Goal: Transaction & Acquisition: Purchase product/service

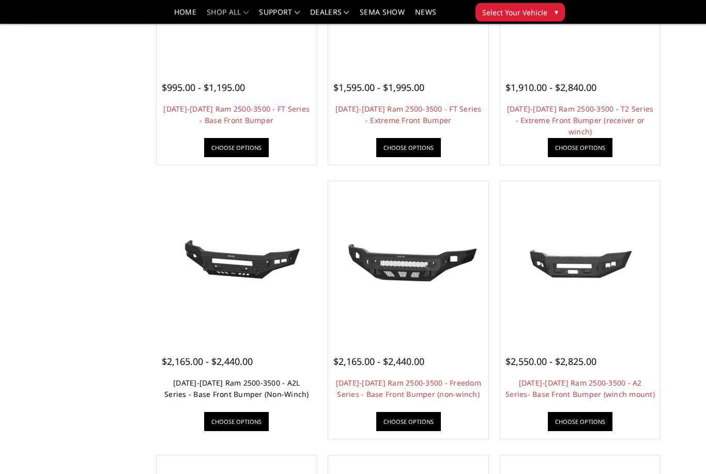
scroll to position [226, 0]
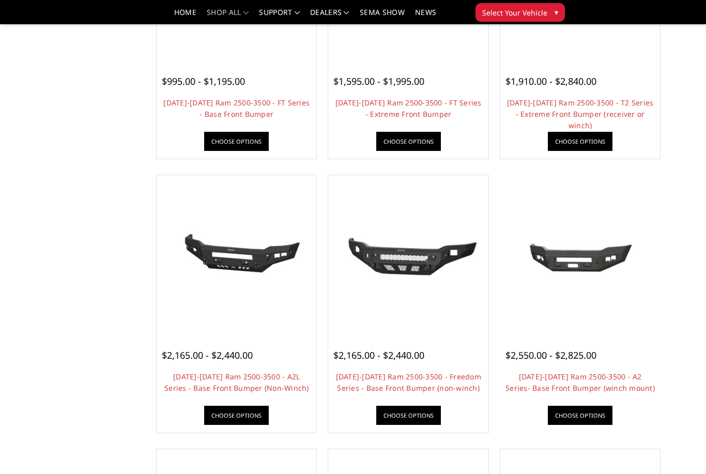
click at [584, 254] on img at bounding box center [580, 255] width 155 height 70
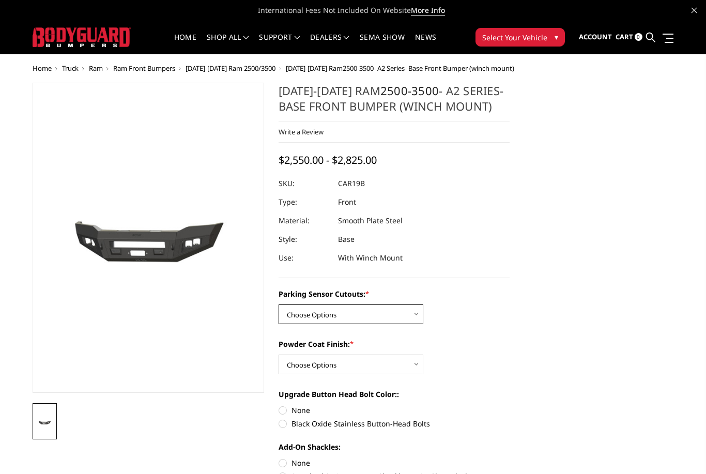
select select "2015"
select select "2017"
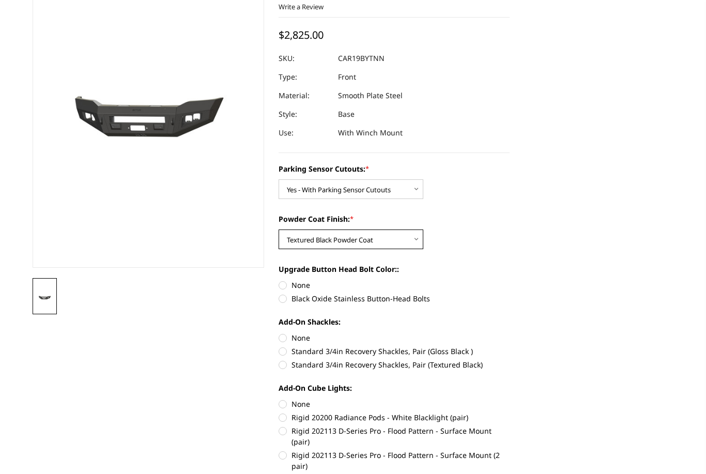
scroll to position [125, 0]
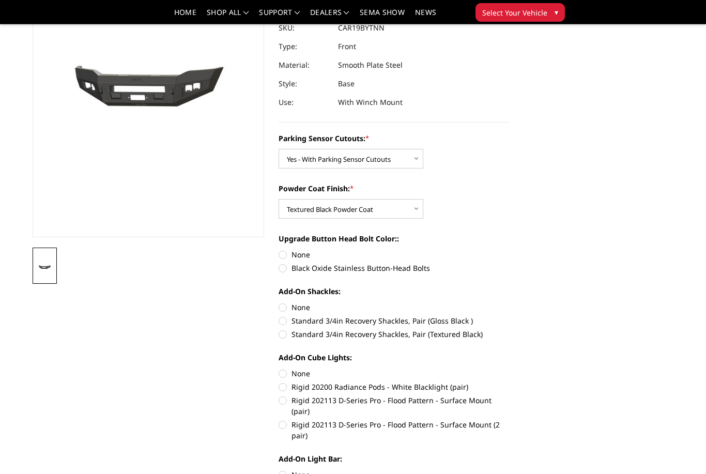
click at [283, 268] on label "Black Oxide Stainless Button-Head Bolts" at bounding box center [395, 268] width 232 height 11
click at [510, 250] on input "Black Oxide Stainless Button-Head Bolts" at bounding box center [510, 249] width 1 height 1
radio input "true"
click at [283, 311] on label "None" at bounding box center [395, 307] width 232 height 11
click at [279, 302] on input "None" at bounding box center [279, 302] width 1 height 1
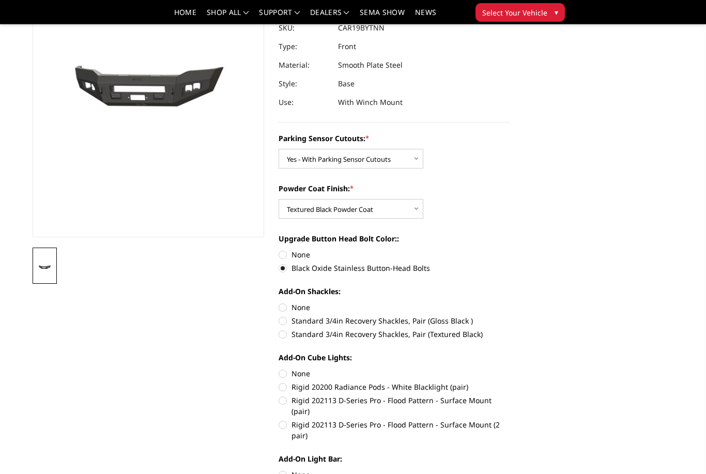
radio input "true"
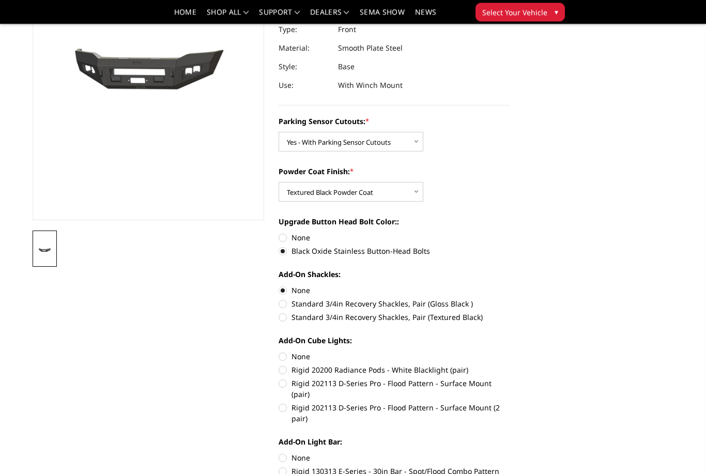
scroll to position [145, 0]
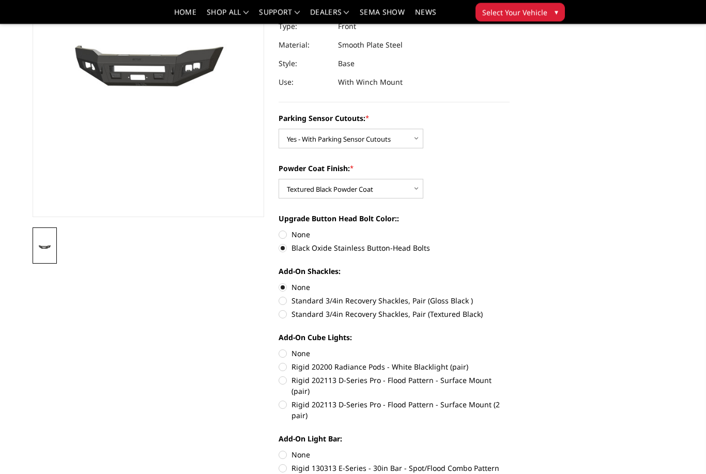
click at [284, 353] on label "None" at bounding box center [395, 353] width 232 height 11
click at [279, 349] on input "None" at bounding box center [279, 348] width 1 height 1
radio input "true"
click at [280, 449] on label "None" at bounding box center [395, 454] width 232 height 11
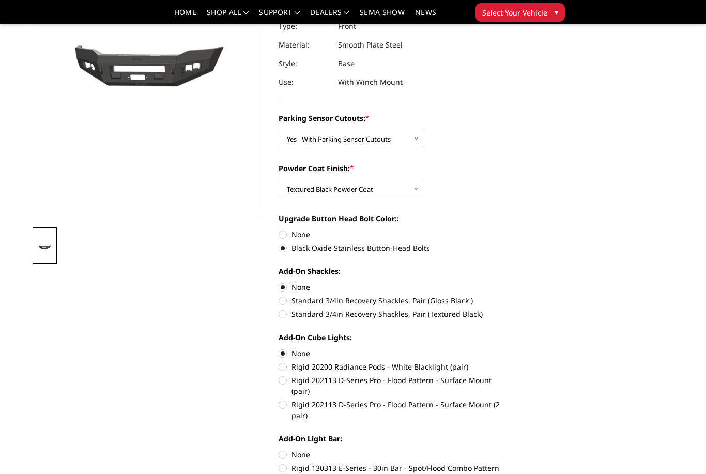
click at [279, 449] on input "None" at bounding box center [279, 449] width 1 height 1
radio input "true"
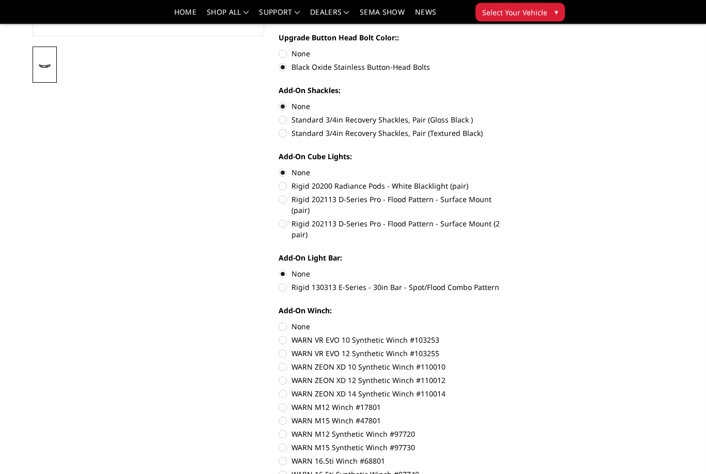
scroll to position [326, 0]
click at [325, 455] on label "WARN 16.5ti Winch #68801" at bounding box center [395, 460] width 232 height 11
click at [510, 443] on input "WARN 16.5ti Winch #68801" at bounding box center [510, 442] width 1 height 1
radio input "true"
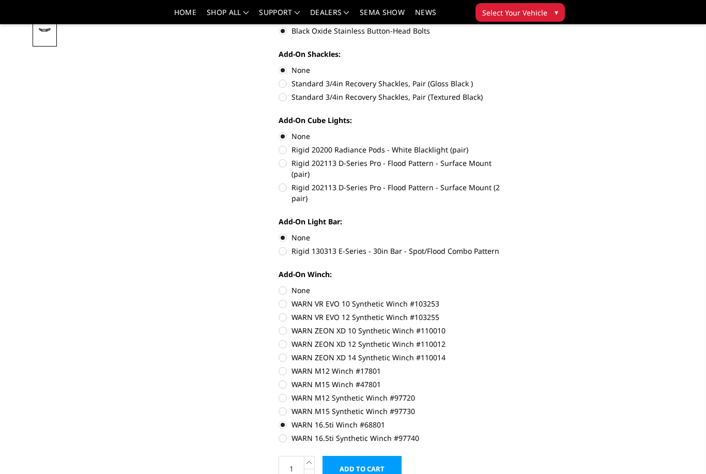
scroll to position [376, 0]
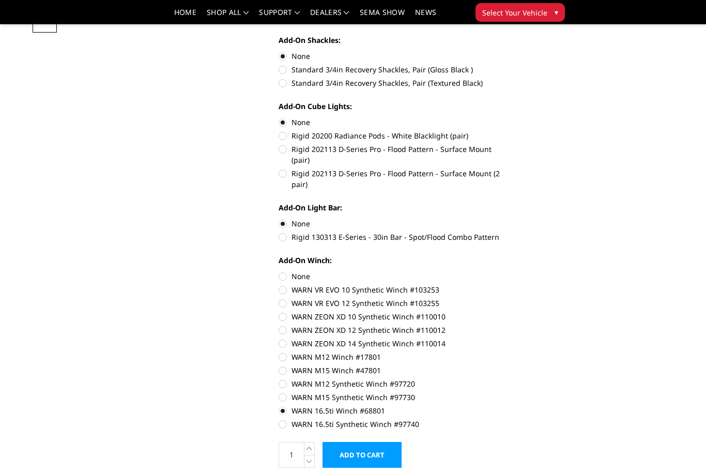
click at [283, 405] on label "WARN 16.5ti Winch #68801" at bounding box center [395, 410] width 232 height 11
click at [510, 392] on input "WARN 16.5ti Winch #68801" at bounding box center [510, 392] width 1 height 1
click at [284, 271] on label "None" at bounding box center [395, 276] width 232 height 11
click at [279, 271] on input "None" at bounding box center [279, 271] width 1 height 1
radio input "true"
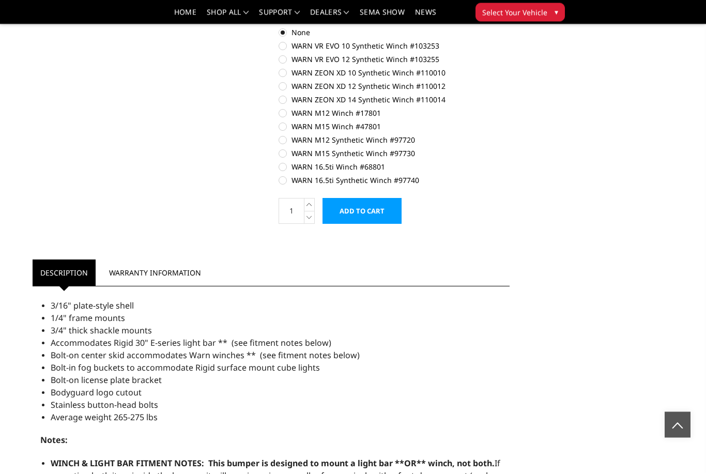
scroll to position [489, 0]
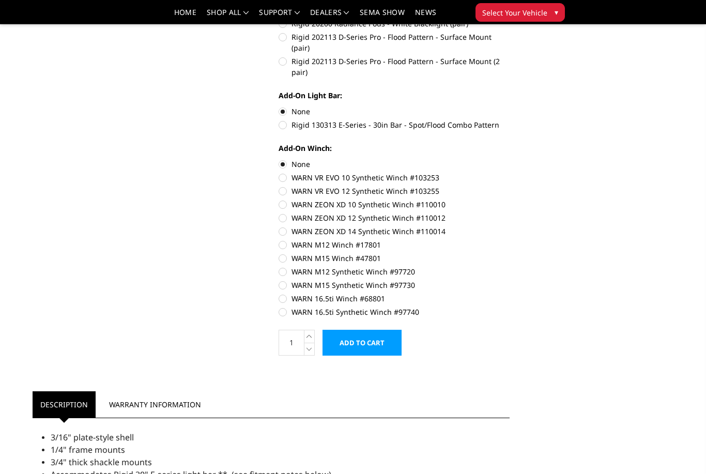
click at [366, 337] on input "Add to Cart" at bounding box center [362, 343] width 79 height 26
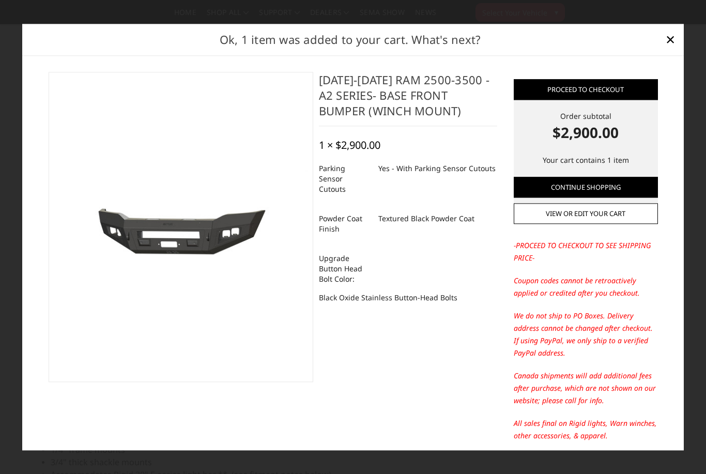
scroll to position [0, 0]
click at [184, 227] on img at bounding box center [180, 227] width 253 height 113
click at [189, 223] on img at bounding box center [180, 227] width 253 height 113
click at [203, 255] on img at bounding box center [180, 227] width 253 height 113
click at [670, 45] on span "×" at bounding box center [670, 39] width 9 height 22
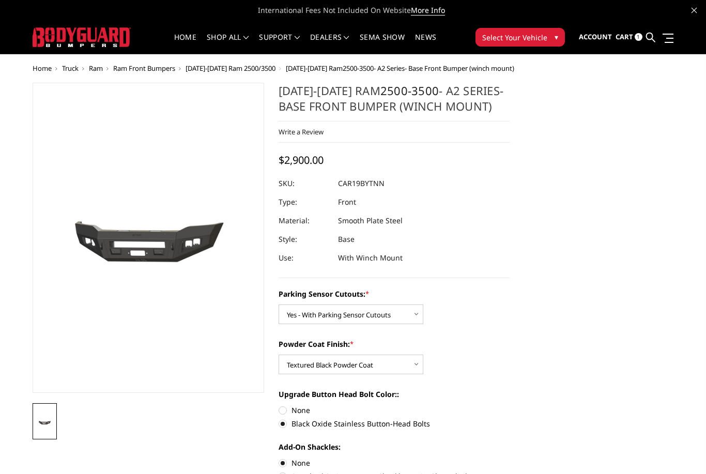
click at [620, 36] on span "Cart" at bounding box center [625, 36] width 18 height 9
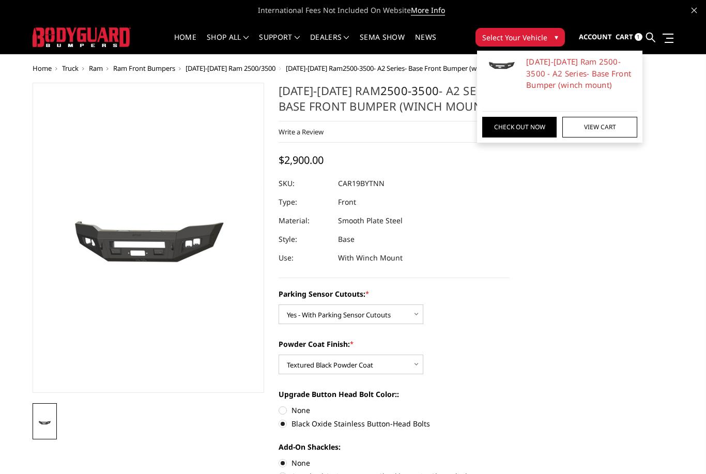
click at [598, 129] on link "View Cart" at bounding box center [599, 127] width 74 height 21
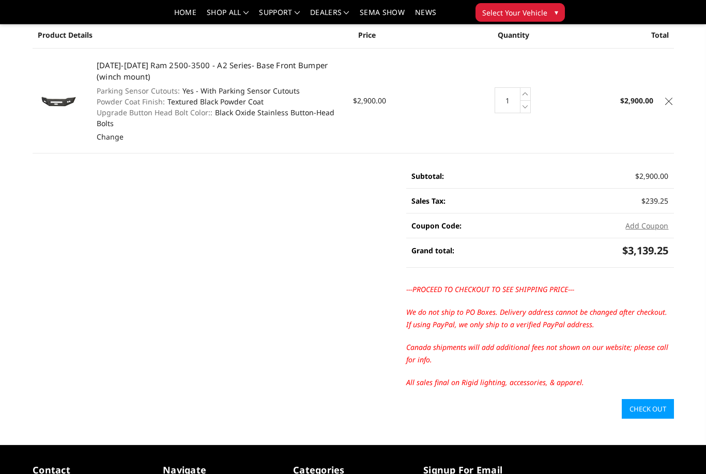
scroll to position [193, 0]
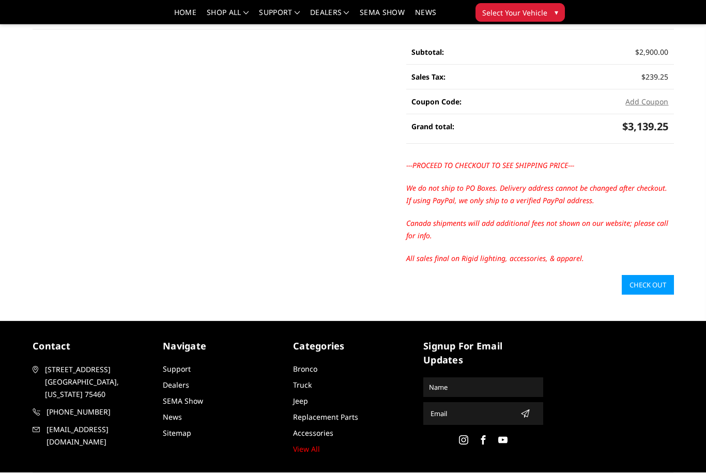
click at [651, 284] on link "Check out" at bounding box center [648, 285] width 52 height 20
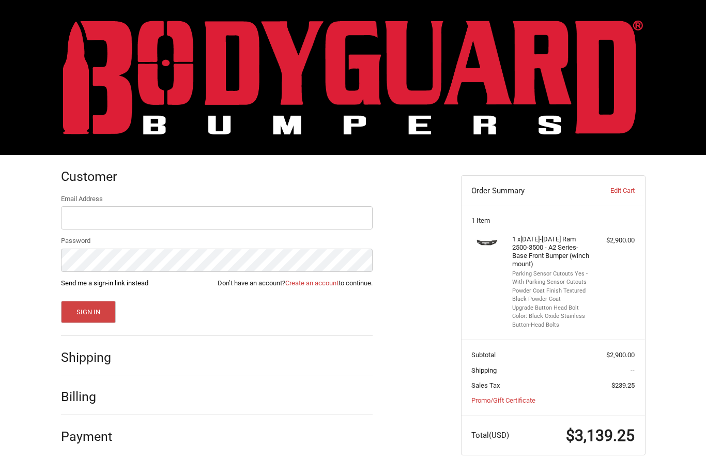
click at [108, 281] on link "Send me a sign-in link instead" at bounding box center [104, 283] width 87 height 8
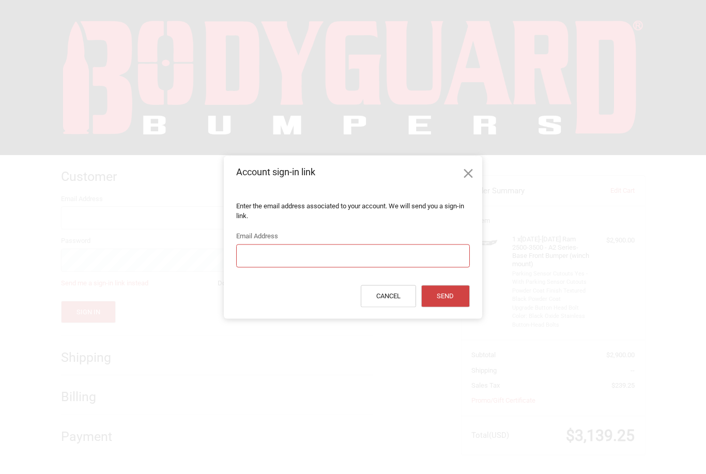
click at [302, 249] on input "Email Address" at bounding box center [352, 255] width 233 height 23
type input "jason@empire-motorsports.com"
click at [447, 298] on button "Send" at bounding box center [445, 296] width 49 height 22
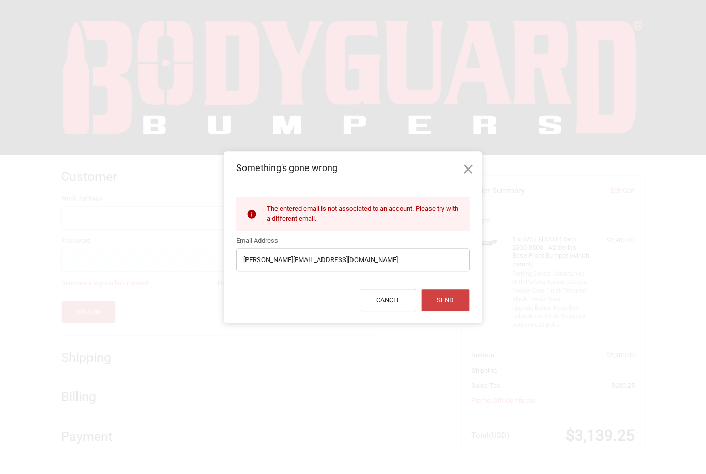
click at [466, 168] on icon at bounding box center [469, 169] width 16 height 16
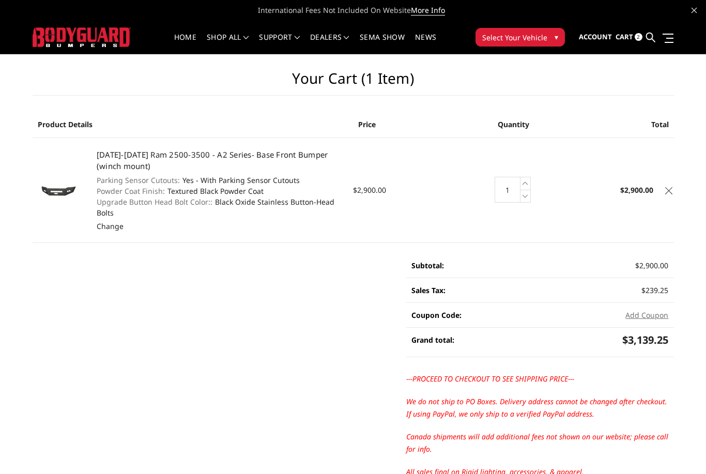
drag, startPoint x: 97, startPoint y: 154, endPoint x: 337, endPoint y: 208, distance: 245.6
click at [337, 208] on td "2019-2025 Ram 2500-3500 - A2 Series- Base Front Bumper (winch mount) Parking Se…" at bounding box center [219, 190] width 267 height 105
drag, startPoint x: 97, startPoint y: 154, endPoint x: 270, endPoint y: 160, distance: 173.3
click at [270, 160] on h4 "[DATE]-[DATE] Ram 2500-3500 - A2 Series- Base Front Bumper (winch mount)" at bounding box center [220, 160] width 246 height 23
drag, startPoint x: 97, startPoint y: 157, endPoint x: 234, endPoint y: 163, distance: 137.1
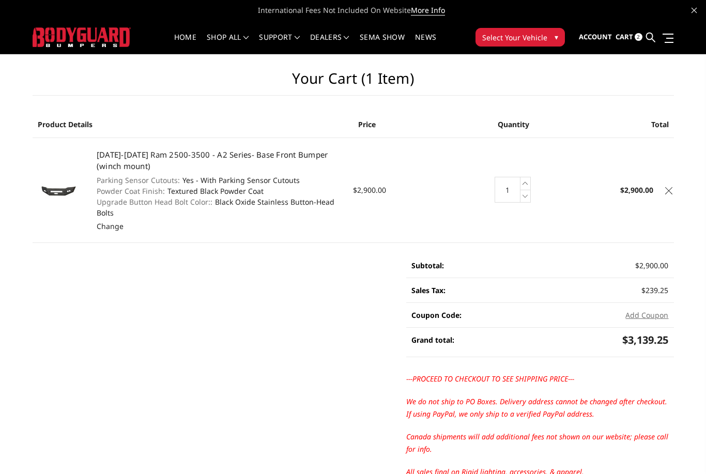
click at [248, 163] on h4 "[DATE]-[DATE] Ram 2500-3500 - A2 Series- Base Front Bumper (winch mount)" at bounding box center [220, 160] width 246 height 23
click at [106, 157] on link "[DATE]-[DATE] Ram 2500-3500 - A2 Series- Base Front Bumper (winch mount)" at bounding box center [213, 160] width 232 height 22
click at [106, 155] on link "[DATE]-[DATE] Ram 2500-3500 - A2 Series- Base Front Bumper (winch mount)" at bounding box center [213, 160] width 232 height 22
drag, startPoint x: 102, startPoint y: 154, endPoint x: 195, endPoint y: 158, distance: 93.6
click at [196, 158] on link "[DATE]-[DATE] Ram 2500-3500 - A2 Series- Base Front Bumper (winch mount)" at bounding box center [213, 160] width 232 height 22
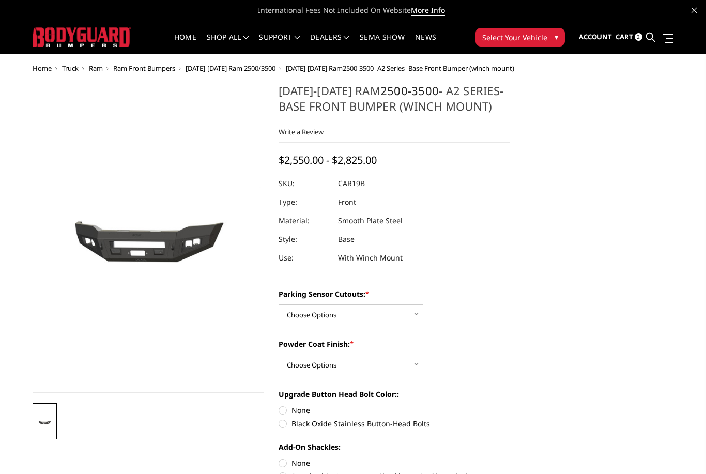
drag, startPoint x: 284, startPoint y: 89, endPoint x: 492, endPoint y: 114, distance: 209.3
click at [492, 114] on h1 "2019-2025 Ram 2500-3500 - A2 Series- Base Front Bumper (winch mount)" at bounding box center [395, 102] width 232 height 39
drag, startPoint x: 280, startPoint y: 92, endPoint x: 442, endPoint y: 99, distance: 162.0
click at [442, 99] on h1 "2019-2025 Ram 2500-3500 - A2 Series- Base Front Bumper (winch mount)" at bounding box center [395, 102] width 232 height 39
drag, startPoint x: 493, startPoint y: 101, endPoint x: 291, endPoint y: 82, distance: 202.6
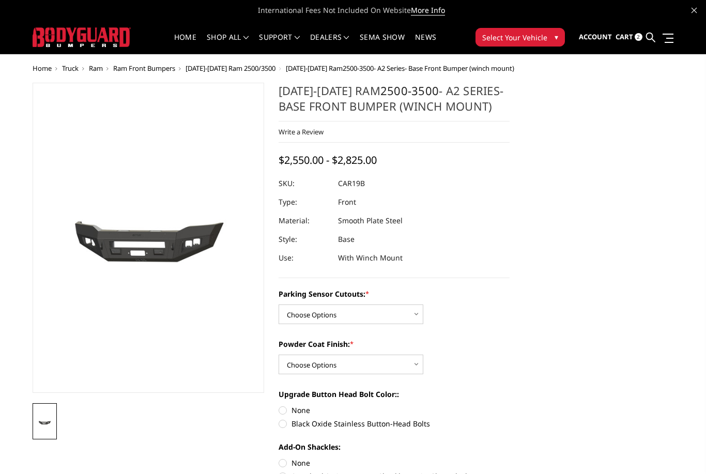
drag, startPoint x: 508, startPoint y: 115, endPoint x: 369, endPoint y: 110, distance: 138.6
click at [370, 110] on h1 "2019-2025 Ram 2500-3500 - A2 Series- Base Front Bumper (winch mount)" at bounding box center [395, 102] width 232 height 39
select select "2015"
select select "2017"
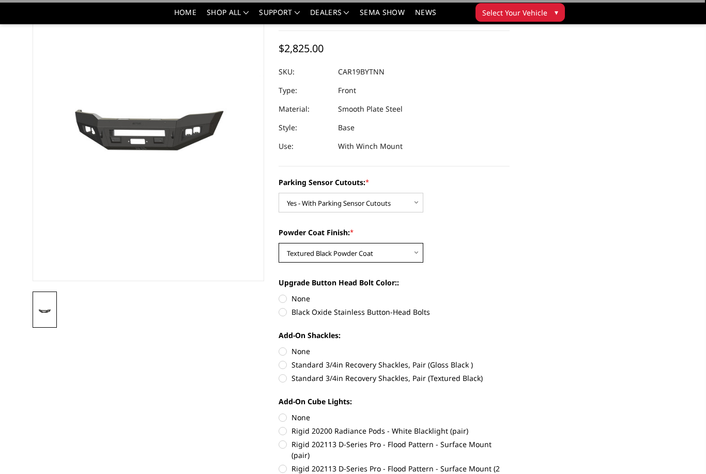
scroll to position [82, 0]
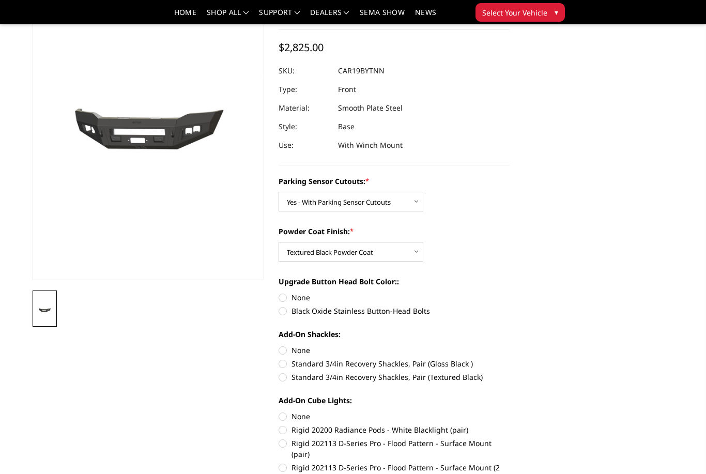
click at [283, 417] on label "None" at bounding box center [395, 416] width 232 height 11
click at [279, 412] on input "None" at bounding box center [279, 411] width 1 height 1
radio input "true"
click at [284, 352] on label "None" at bounding box center [395, 350] width 232 height 11
click at [279, 345] on input "None" at bounding box center [279, 345] width 1 height 1
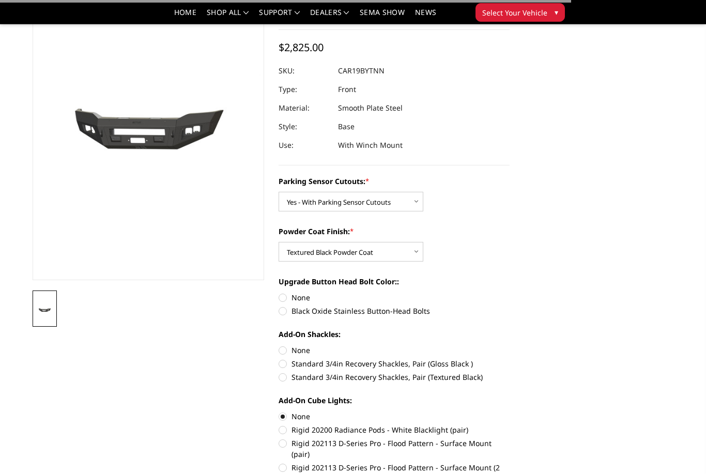
radio input "true"
click at [282, 313] on label "Black Oxide Stainless Button-Head Bolts" at bounding box center [395, 311] width 232 height 11
click at [510, 293] on input "Black Oxide Stainless Button-Head Bolts" at bounding box center [510, 292] width 1 height 1
radio input "true"
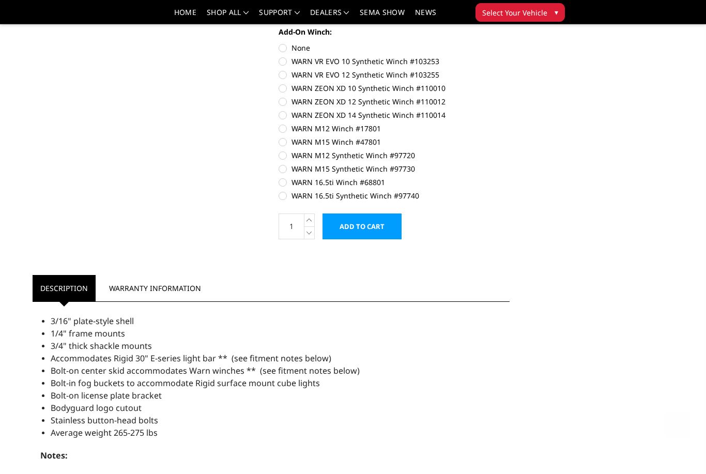
scroll to position [982, 0]
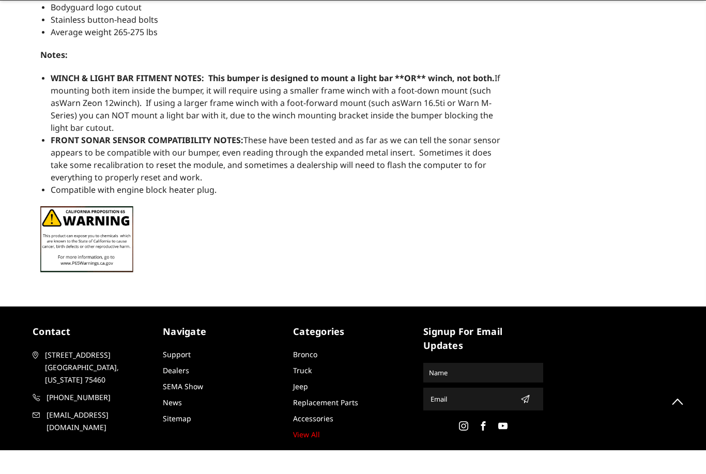
click at [278, 330] on div "contact 2675 Farm Road 79 Paris, Texas 75460 903-785-8939 support@bodyguardbump…" at bounding box center [353, 406] width 706 height 152
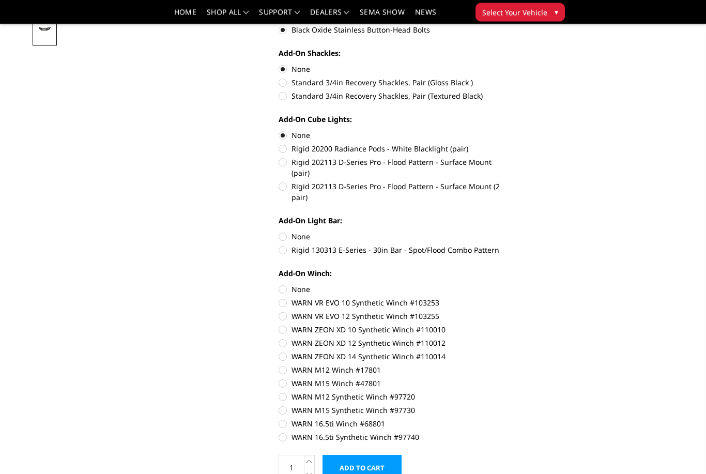
click at [282, 284] on label "None" at bounding box center [395, 289] width 232 height 11
click at [279, 284] on input "None" at bounding box center [279, 284] width 1 height 1
radio input "true"
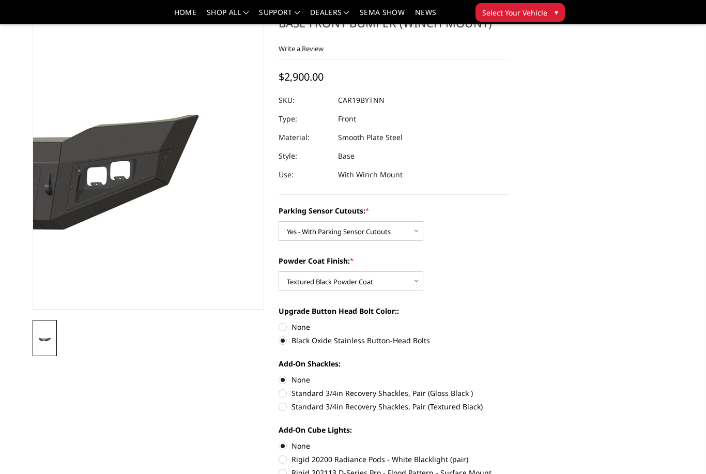
scroll to position [0, 0]
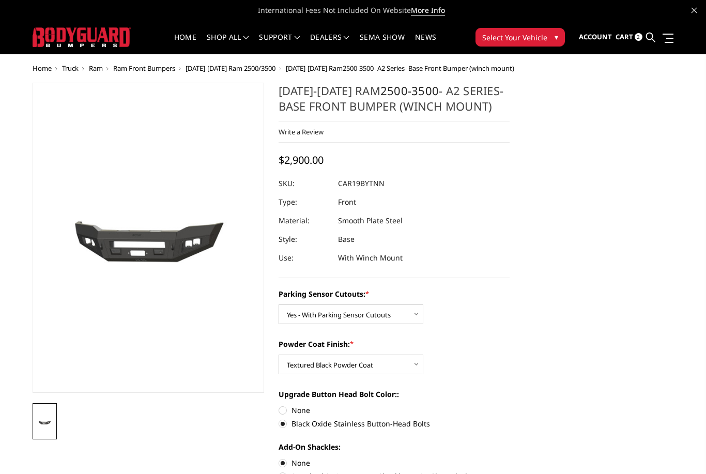
drag, startPoint x: 280, startPoint y: 88, endPoint x: 344, endPoint y: 95, distance: 63.9
click at [482, 92] on h1 "2019-2025 Ram 2500-3500 - A2 Series- Base Front Bumper (winch mount)" at bounding box center [395, 102] width 232 height 39
drag, startPoint x: 282, startPoint y: 91, endPoint x: 497, endPoint y: 111, distance: 216.0
click at [500, 100] on h1 "2019-2025 Ram 2500-3500 - A2 Series- Base Front Bumper (winch mount)" at bounding box center [395, 102] width 232 height 39
drag, startPoint x: 493, startPoint y: 110, endPoint x: 341, endPoint y: 116, distance: 152.6
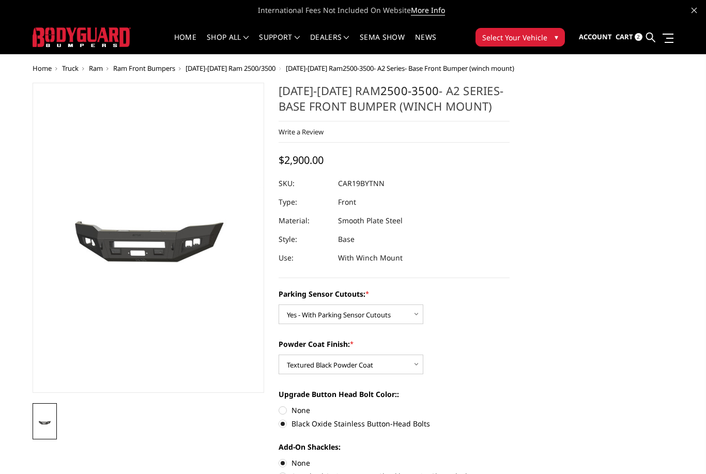
click at [296, 106] on h1 "2019-2025 Ram 2500-3500 - A2 Series- Base Front Bumper (winch mount)" at bounding box center [395, 102] width 232 height 39
click at [619, 39] on span "Cart" at bounding box center [625, 36] width 18 height 9
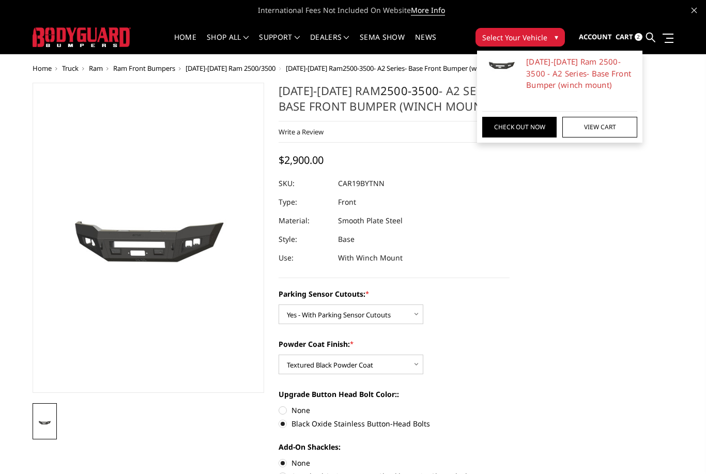
click at [607, 126] on link "View Cart" at bounding box center [599, 127] width 74 height 21
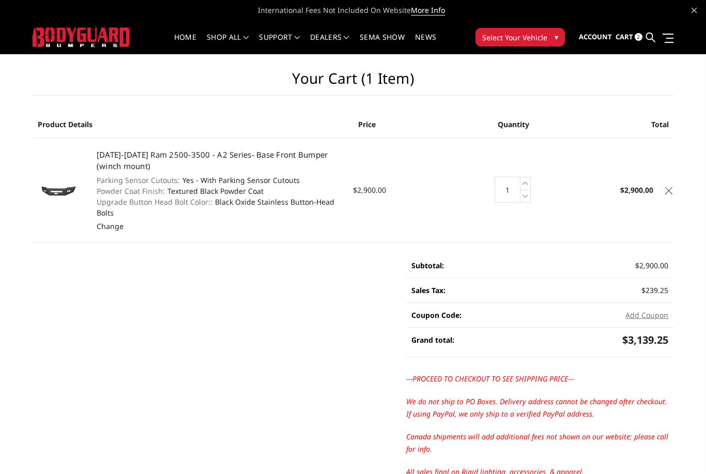
drag, startPoint x: 96, startPoint y: 154, endPoint x: 286, endPoint y: 205, distance: 197.4
click at [319, 202] on td "[DATE]-[DATE] Ram 2500-3500 - A2 Series- Base Front Bumper (winch mount) Parkin…" at bounding box center [219, 190] width 267 height 105
drag, startPoint x: 104, startPoint y: 212, endPoint x: 89, endPoint y: 209, distance: 15.2
click at [85, 208] on tr "[DATE]-[DATE] Ram 2500-3500 - A2 Series- Base Front Bumper (winch mount) Parkin…" at bounding box center [354, 190] width 642 height 105
drag, startPoint x: 98, startPoint y: 153, endPoint x: 246, endPoint y: 158, distance: 147.9
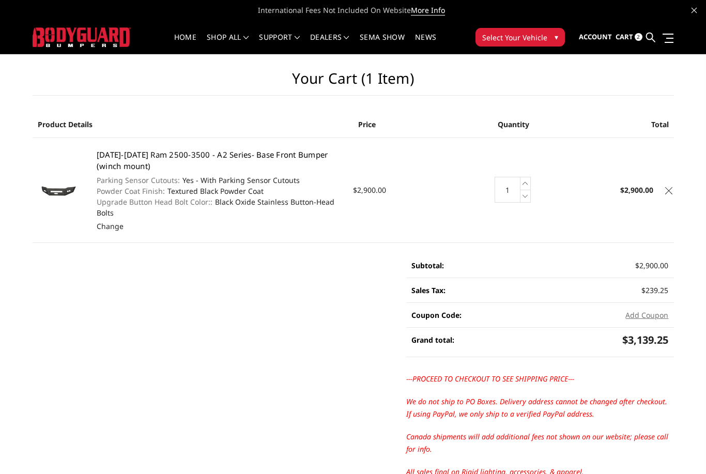
click at [246, 158] on link "[DATE]-[DATE] Ram 2500-3500 - A2 Series- Base Front Bumper (winch mount)" at bounding box center [213, 160] width 232 height 22
click at [200, 172] on td "2019-2025 Ram 2500-3500 - A2 Series- Base Front Bumper (winch mount) Parking Se…" at bounding box center [219, 190] width 267 height 105
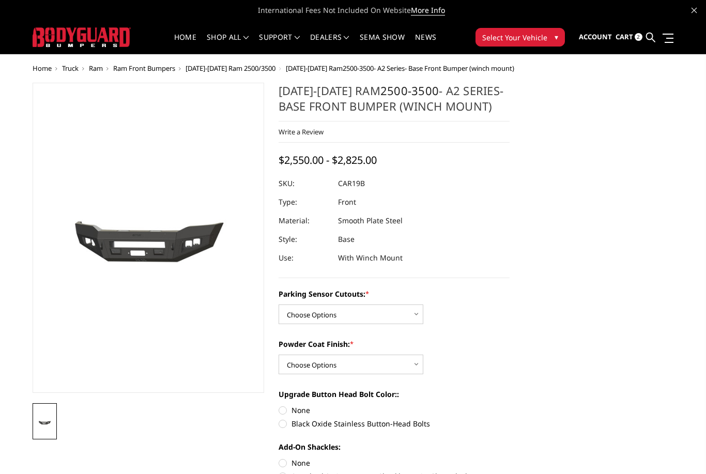
drag, startPoint x: 278, startPoint y: 94, endPoint x: 493, endPoint y: 109, distance: 216.1
copy h1 "2019-2025 Ram 2500-3500 - A2 Series- Base Front Bumper (winch mount)"
click at [554, 67] on span "Sign in" at bounding box center [549, 63] width 23 height 9
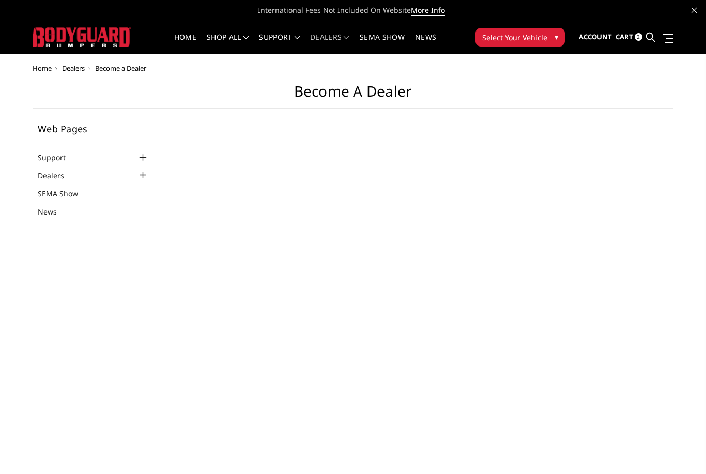
select select "US"
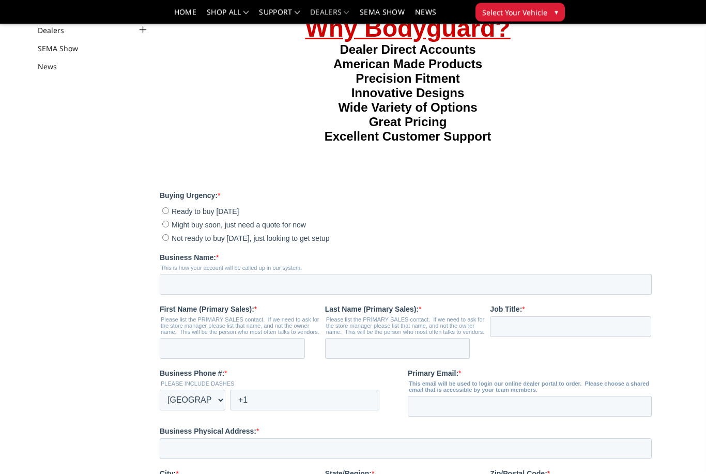
scroll to position [115, 0]
click at [165, 227] on input "Might buy soon, just need a quote for now" at bounding box center [165, 224] width 7 height 7
radio input "true"
click at [202, 295] on input "Business Name: *" at bounding box center [405, 284] width 492 height 21
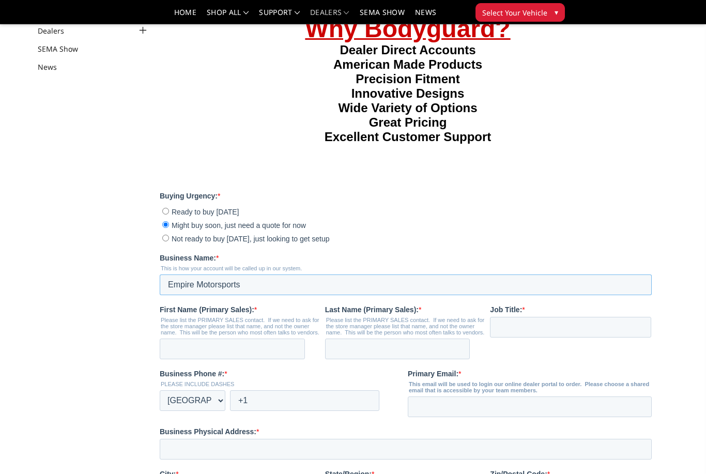
type input "Empire Motorsports"
click at [261, 359] on input "First Name (Primary Sales): *" at bounding box center [231, 349] width 145 height 21
type input "j"
type input "Jason"
type input "Lutonsky"
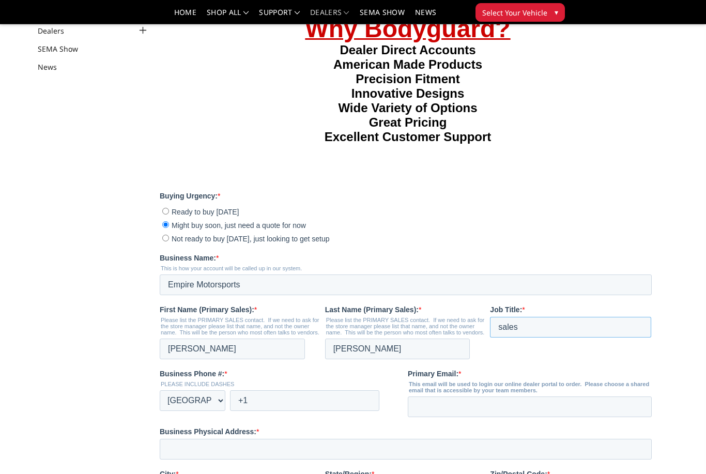
type input "sales"
click at [274, 407] on input "+1" at bounding box center [304, 400] width 149 height 21
type input "+1 9099826663"
click at [450, 417] on input "Primary Email: *" at bounding box center [529, 407] width 244 height 21
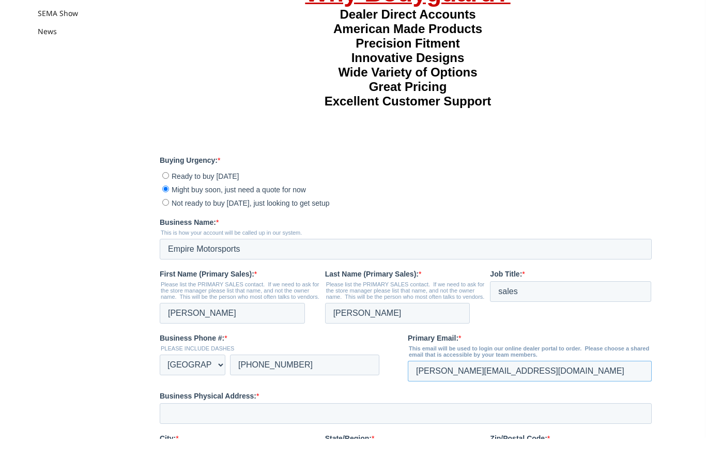
scroll to position [116, 0]
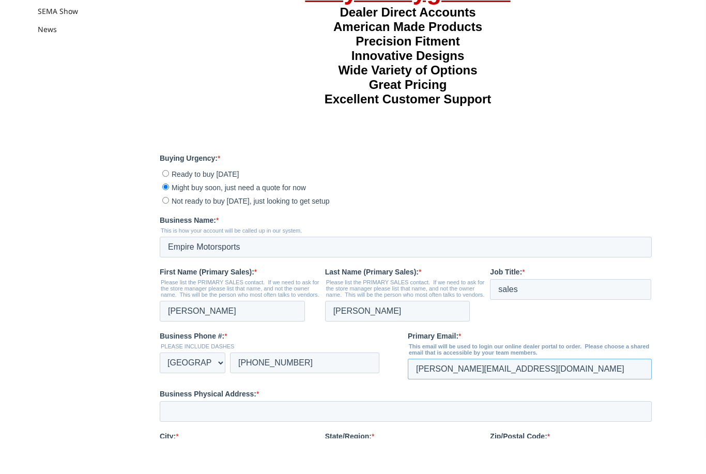
type input "[PERSON_NAME][EMAIL_ADDRESS][DOMAIN_NAME]"
click at [232, 422] on input "Business Physical Address: *" at bounding box center [405, 411] width 492 height 21
type input "9261 Bally CT"
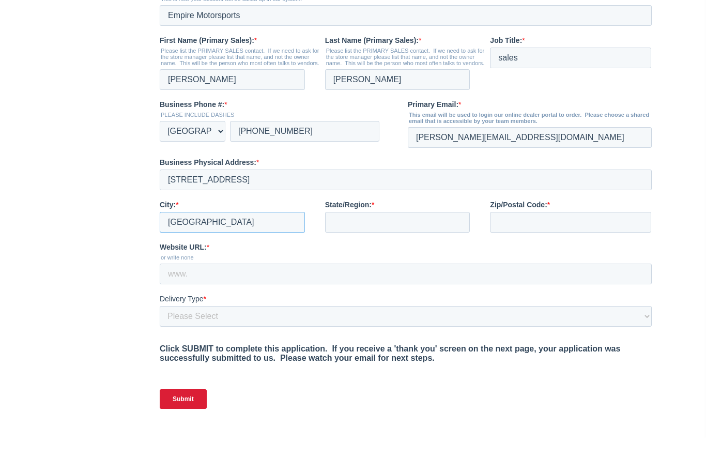
type input "Rancho Cucamonga"
type input "ca"
type input "91730"
click at [202, 327] on select "Please Select Yes, I need a liftgate No, I have a forklift and/or dock" at bounding box center [405, 316] width 492 height 21
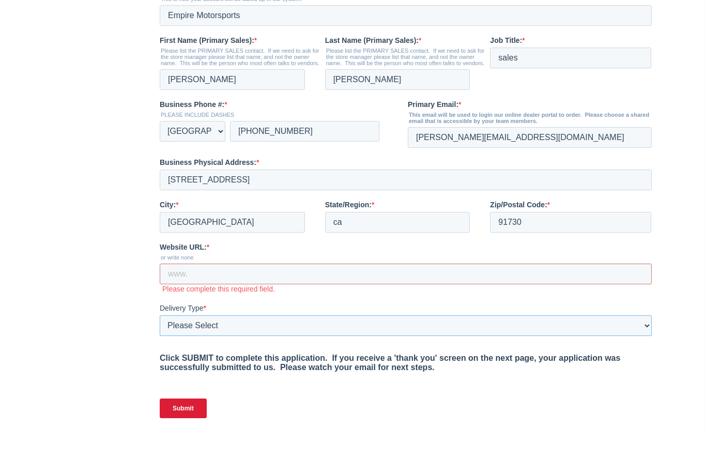
scroll to position [384, 0]
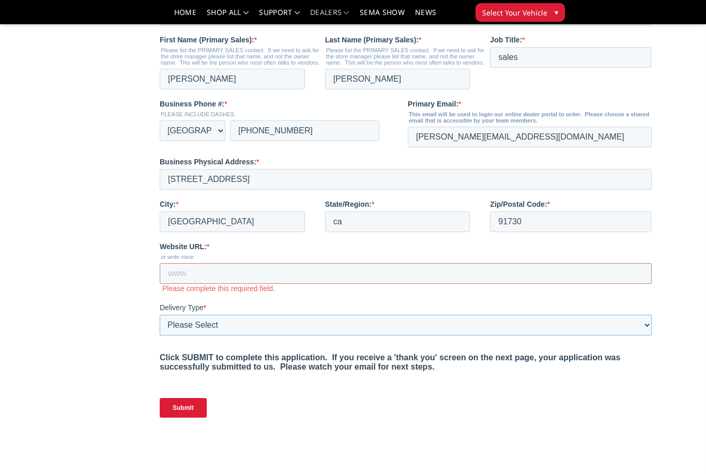
select select "I have a forklift"
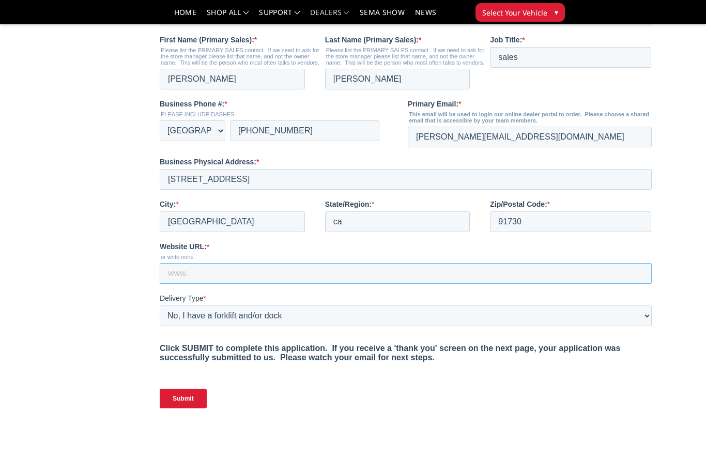
click at [221, 283] on input "Website URL: *" at bounding box center [405, 273] width 492 height 21
click at [184, 409] on input "Submit" at bounding box center [182, 399] width 47 height 20
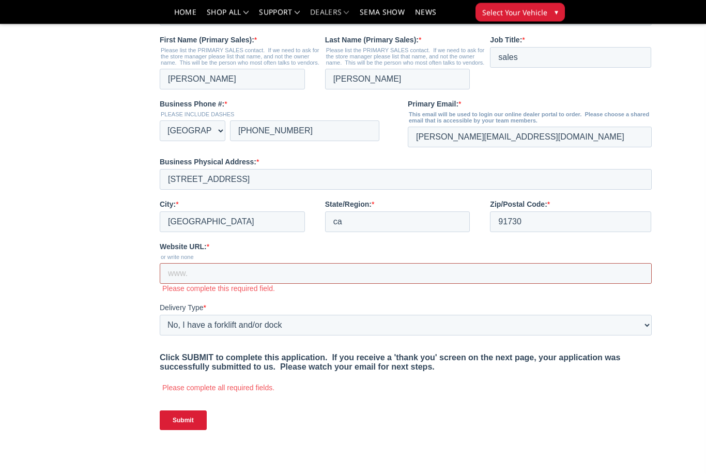
click at [199, 284] on input "Website URL: *" at bounding box center [405, 274] width 492 height 21
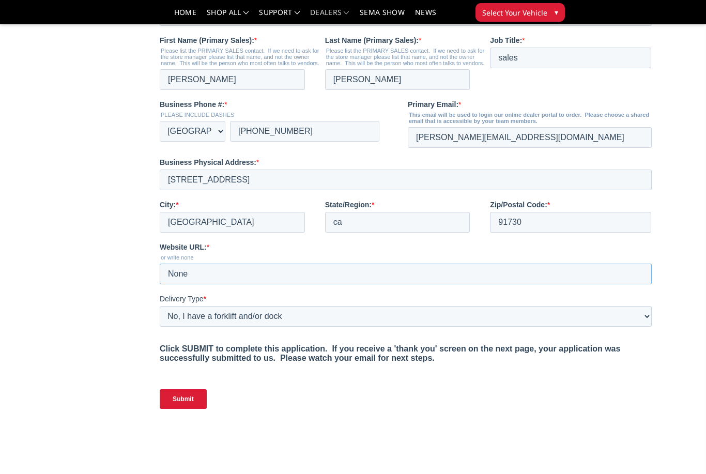
type input "None"
click at [186, 409] on input "Submit" at bounding box center [182, 399] width 47 height 20
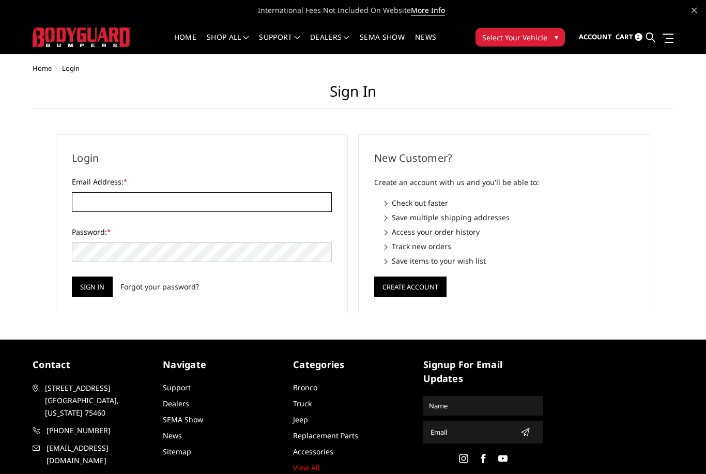
click at [108, 210] on input "Email Address: *" at bounding box center [202, 202] width 260 height 20
type input "[PERSON_NAME][EMAIL_ADDRESS][DOMAIN_NAME]"
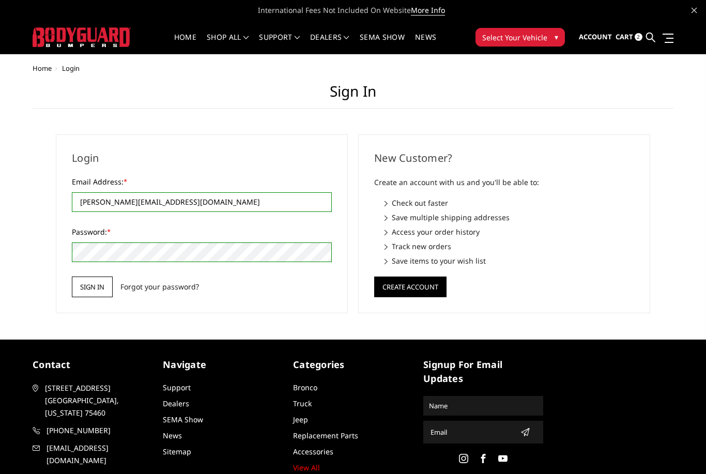
click at [96, 283] on input "Sign in" at bounding box center [92, 287] width 41 height 21
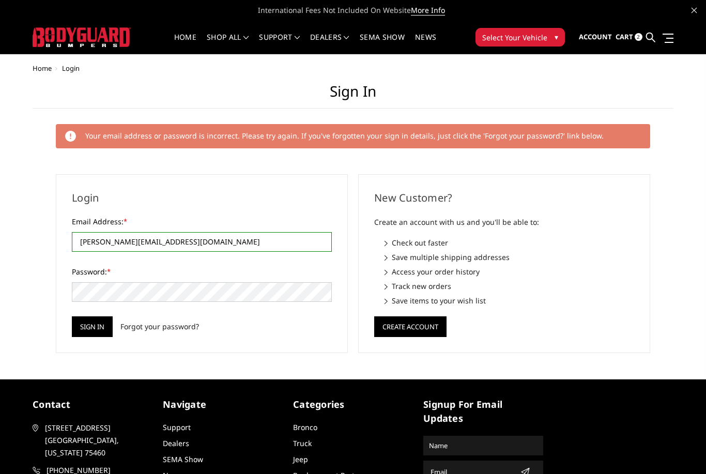
type input "[PERSON_NAME][EMAIL_ADDRESS][DOMAIN_NAME]"
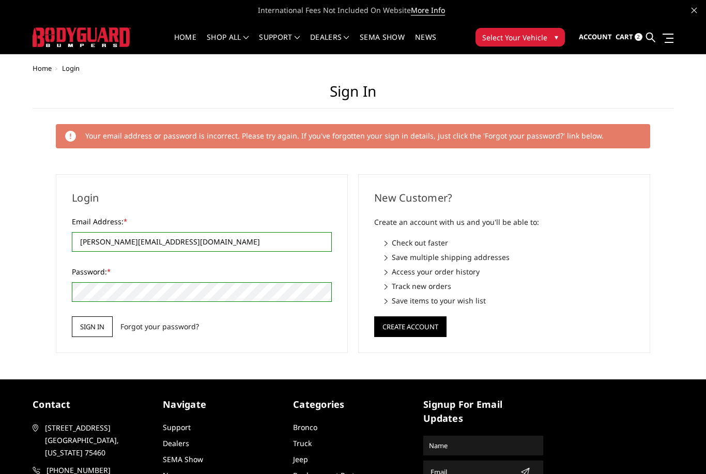
click at [100, 332] on input "Sign in" at bounding box center [92, 326] width 41 height 21
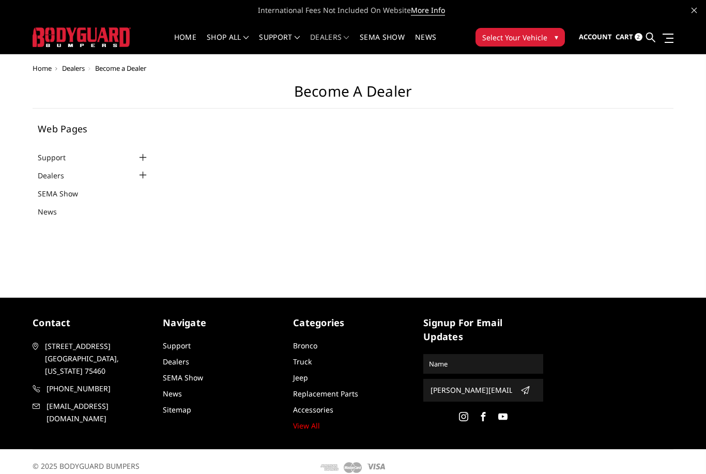
select select "US"
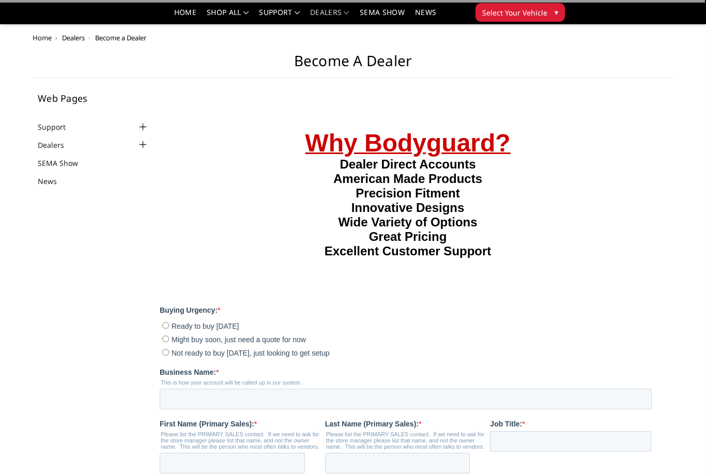
scroll to position [417, 0]
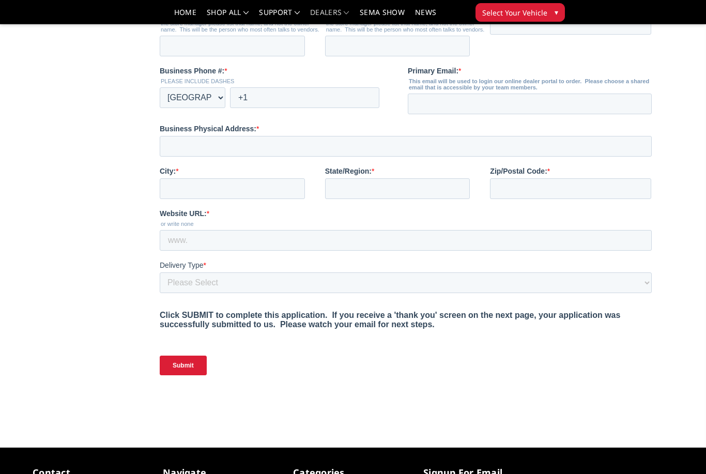
click at [519, 9] on span "Select Your Vehicle" at bounding box center [514, 12] width 65 height 11
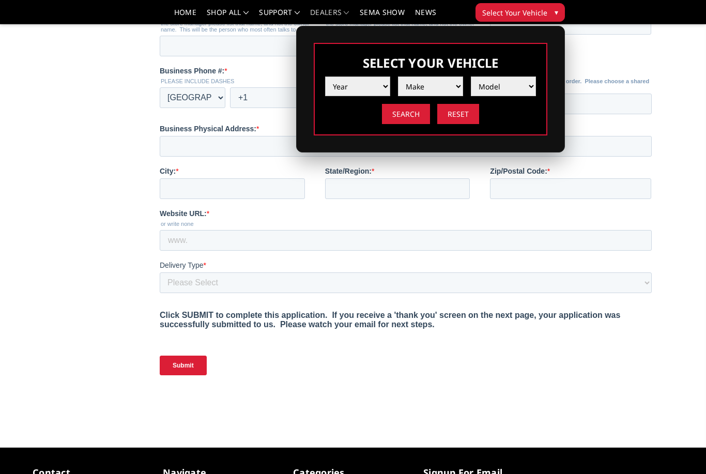
select select "yr_2025"
select select "mk_ram"
select select "md_2500-3500"
click at [402, 121] on input "Search" at bounding box center [406, 114] width 48 height 20
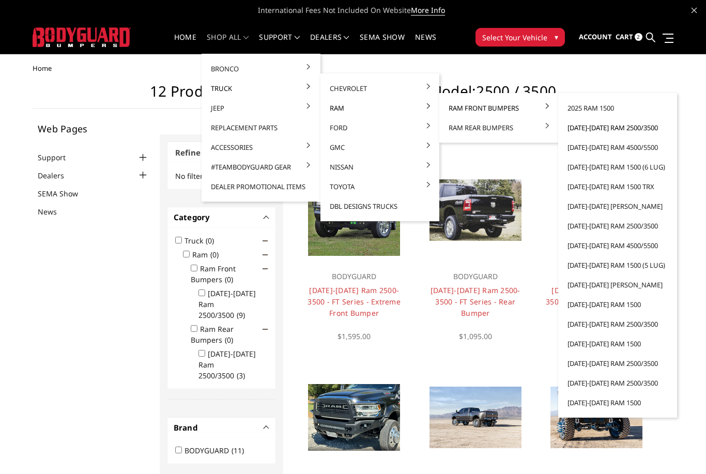
click at [602, 128] on link "[DATE]-[DATE] Ram 2500/3500" at bounding box center [617, 128] width 111 height 20
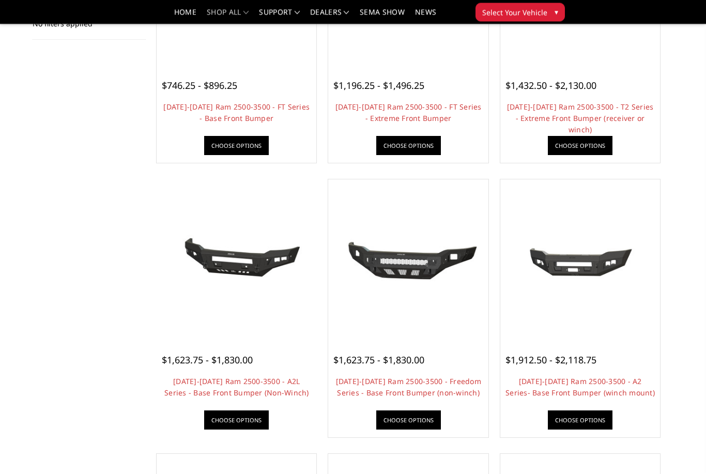
scroll to position [137, 0]
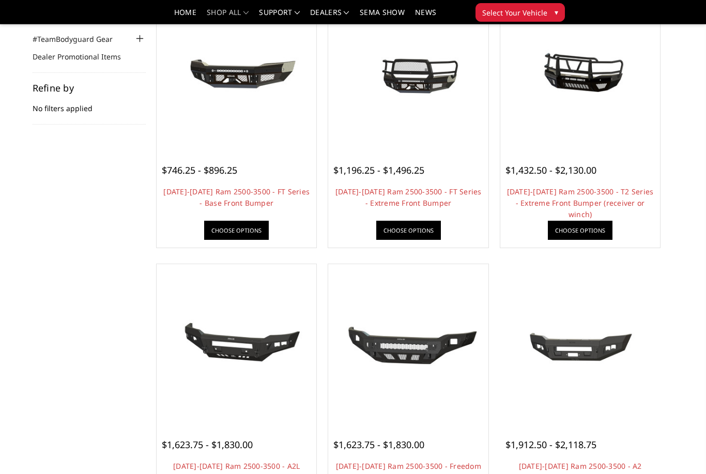
click at [588, 342] on img at bounding box center [580, 345] width 155 height 70
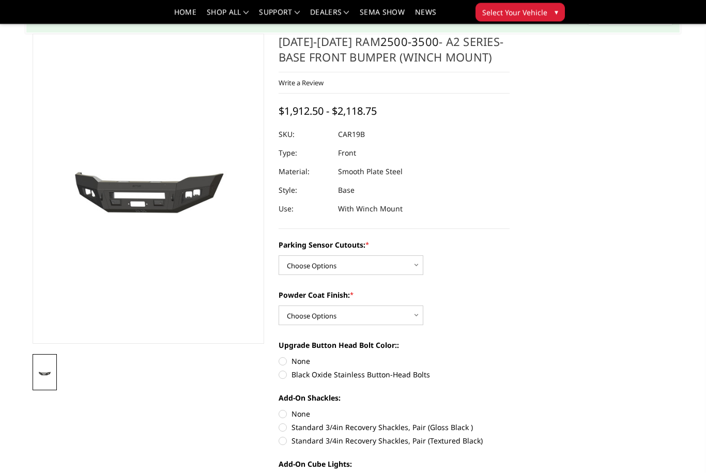
scroll to position [55, 0]
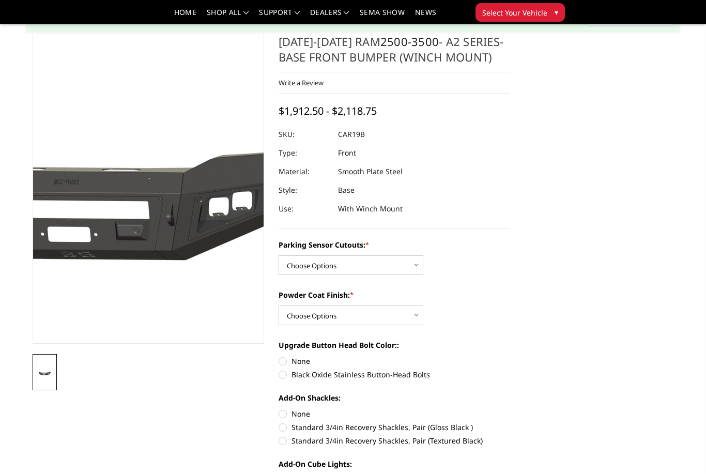
click at [174, 199] on img at bounding box center [100, 189] width 662 height 297
